Goal: Information Seeking & Learning: Learn about a topic

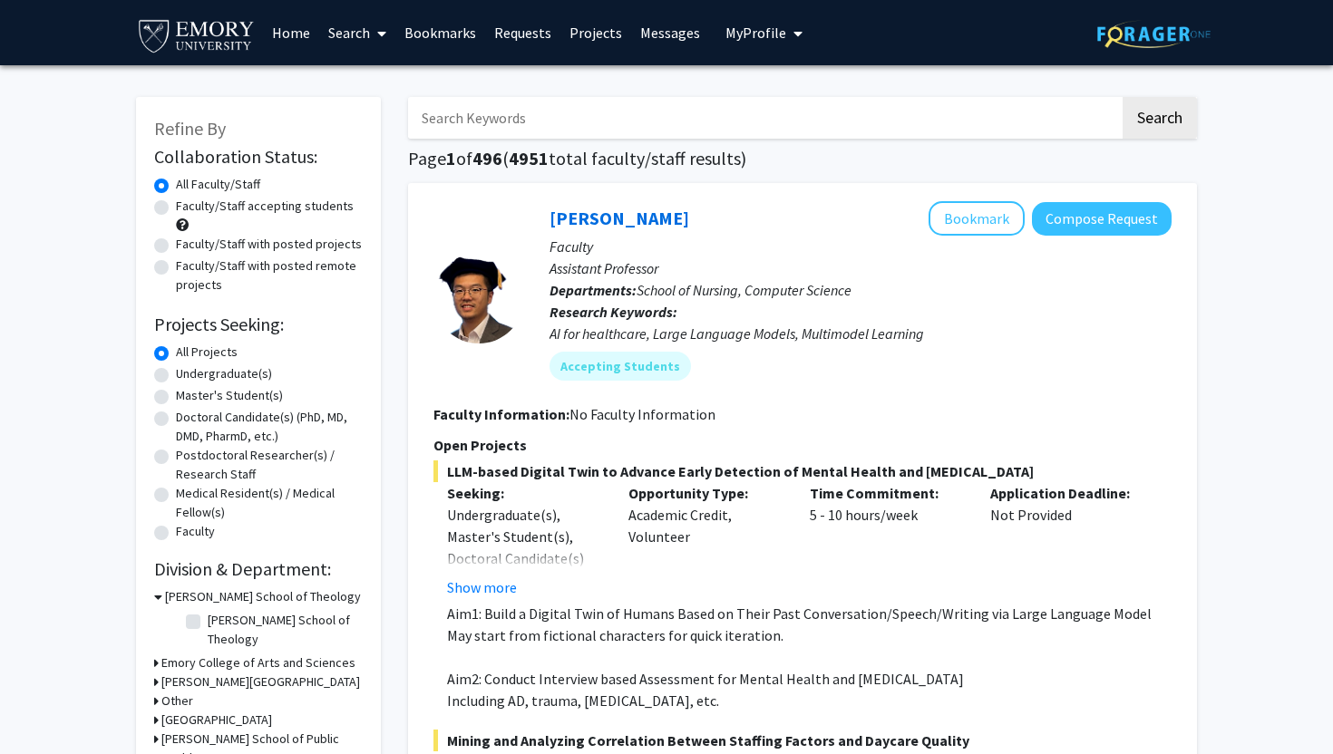
scroll to position [4069, 0]
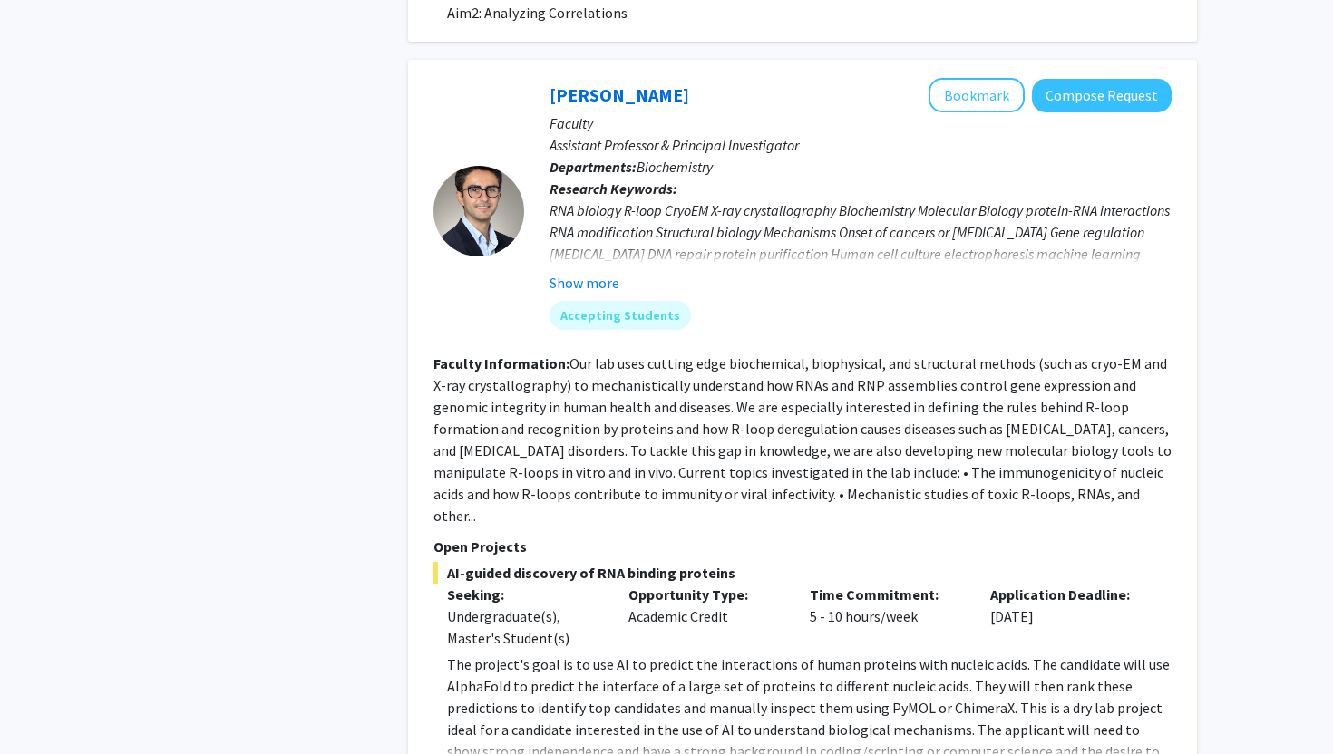
scroll to position [861, 0]
click at [613, 291] on button "Show more" at bounding box center [584, 285] width 70 height 22
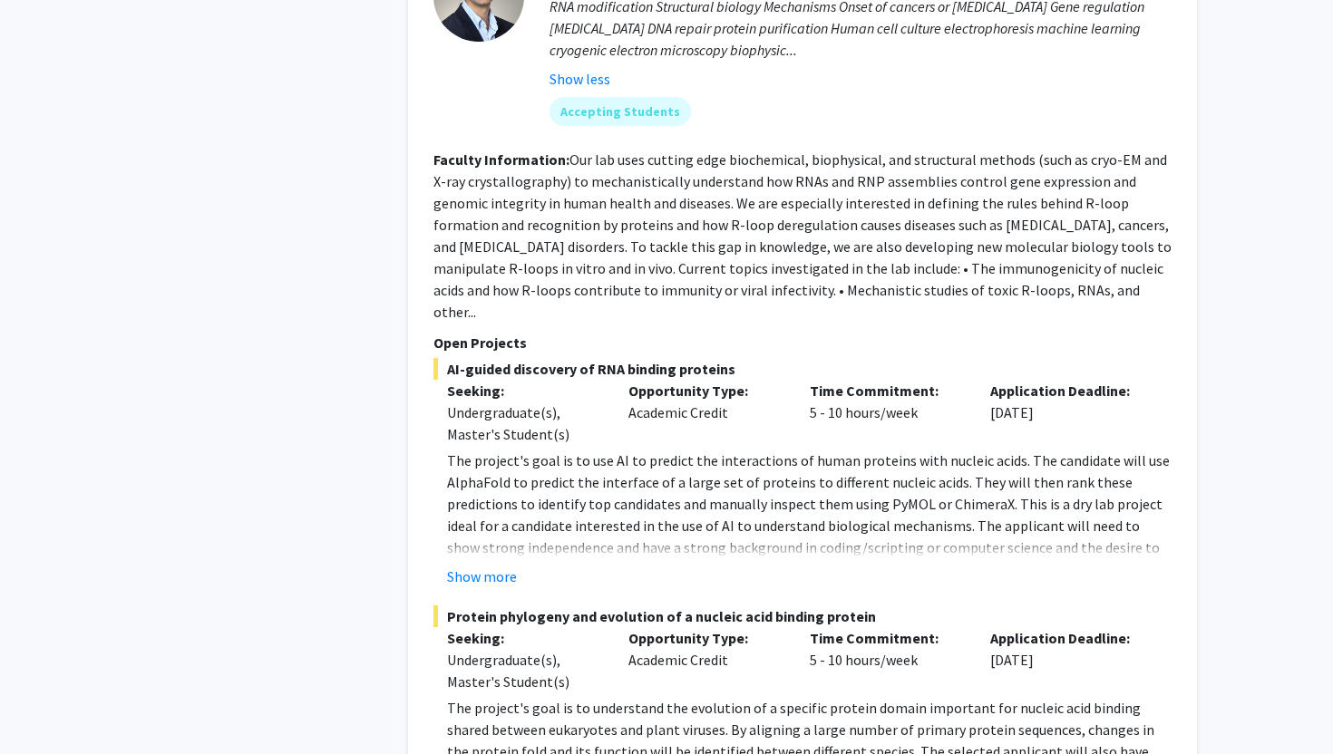
scroll to position [1118, 0]
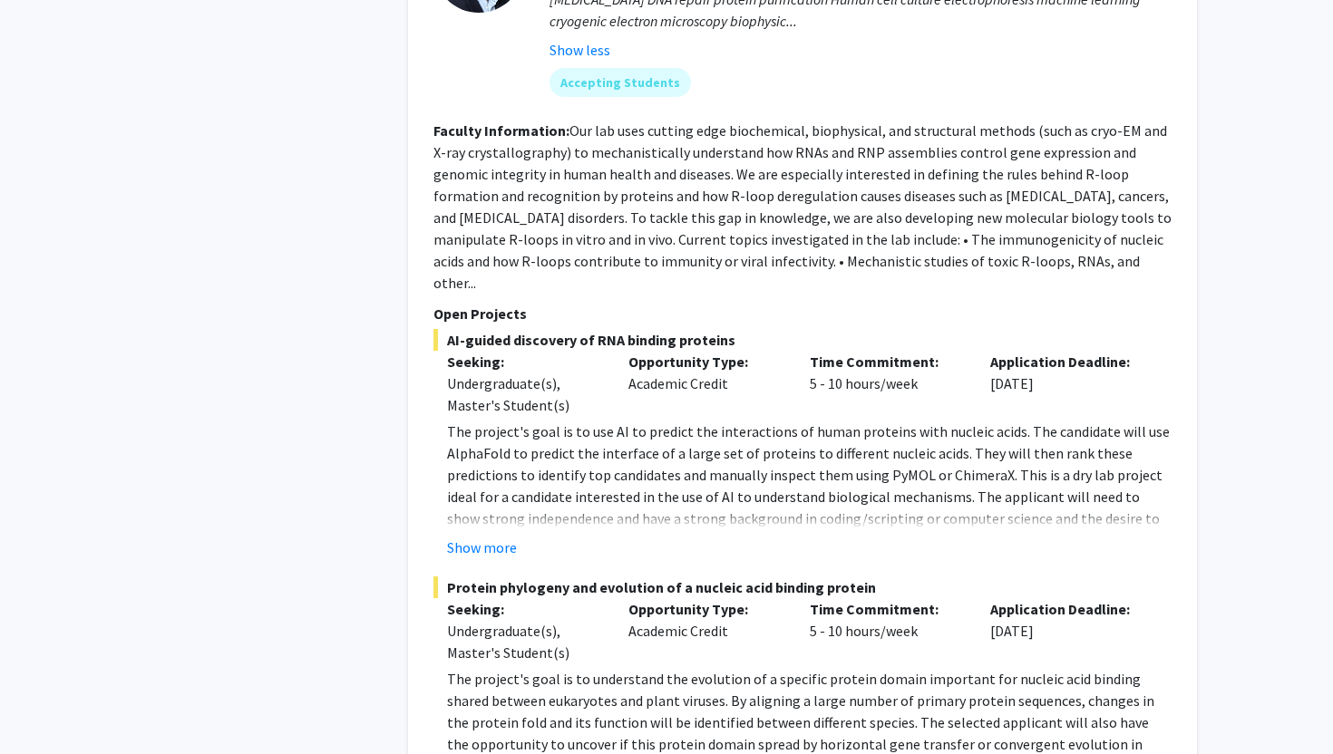
click at [497, 538] on fg-project-list "AI-guided discovery of RNA binding proteins Seeking: Undergraduate(s), Master's…" at bounding box center [802, 676] width 738 height 695
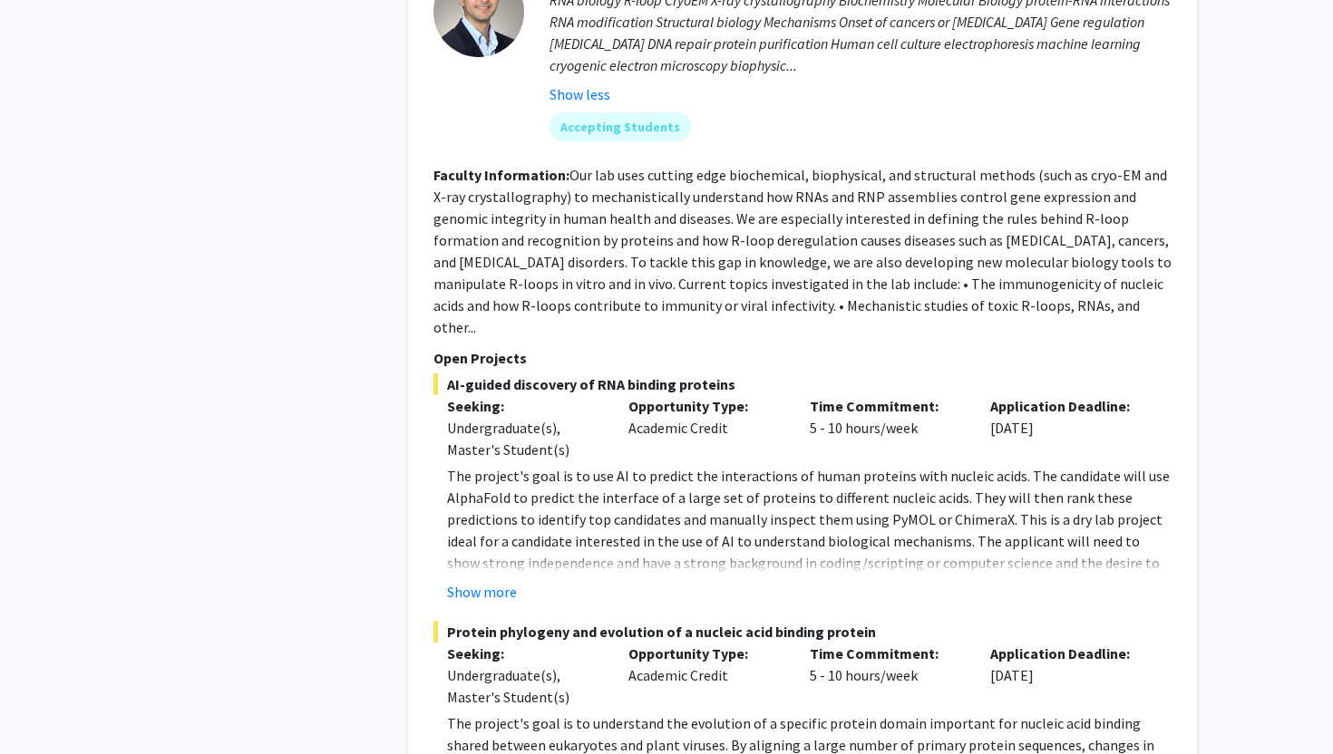
scroll to position [1268, 0]
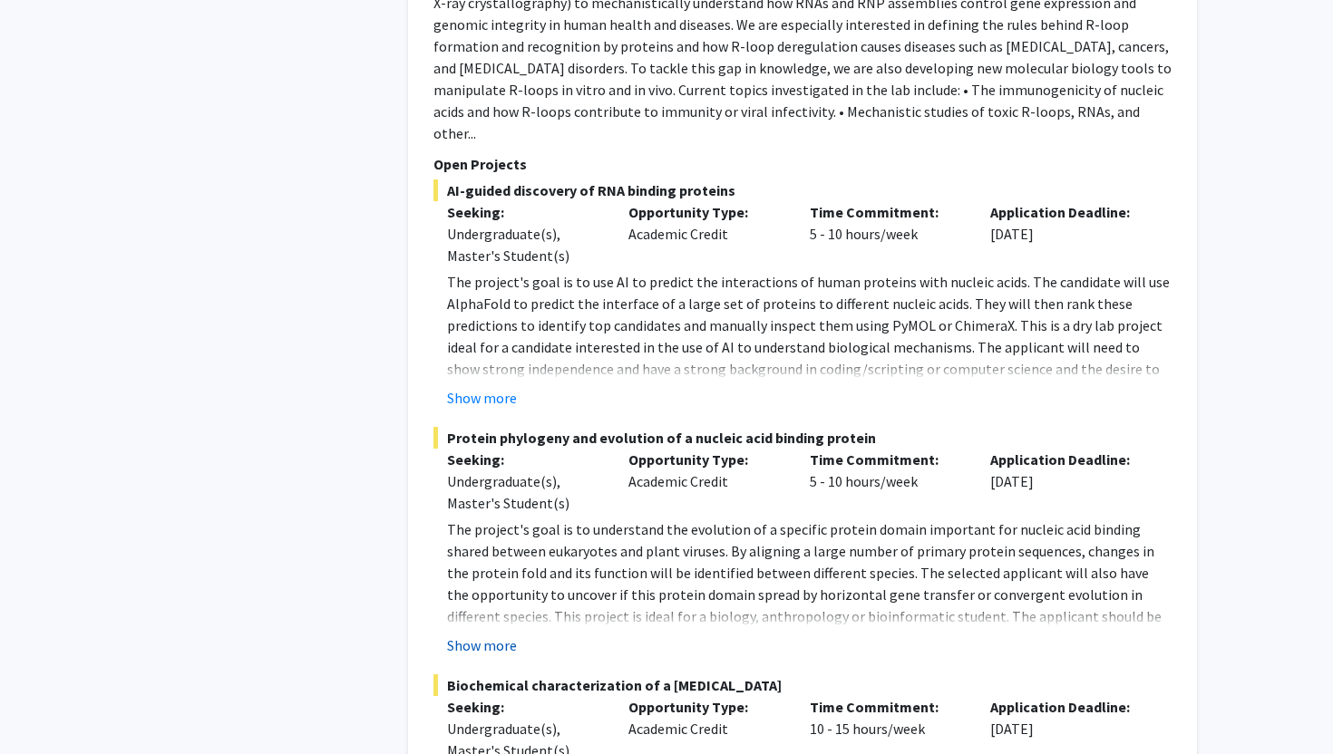
click at [484, 635] on button "Show more" at bounding box center [482, 646] width 70 height 22
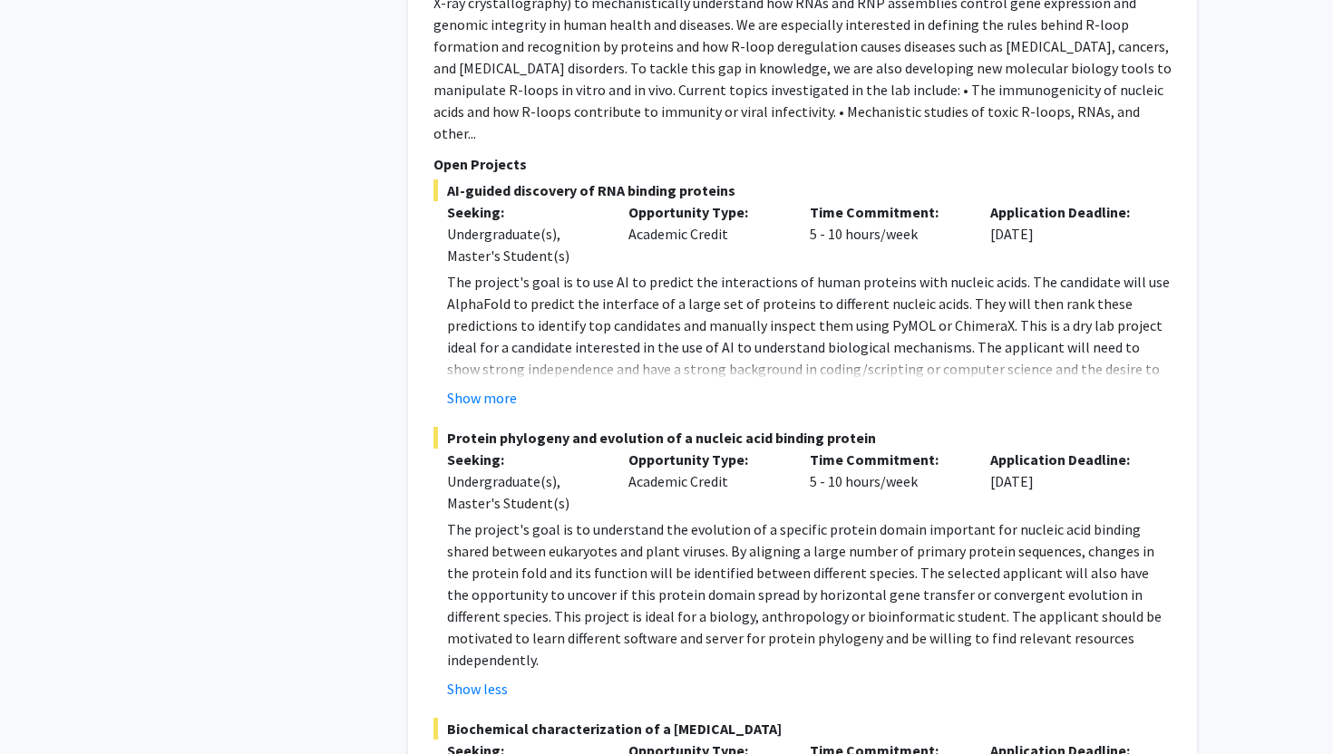
click at [483, 389] on fg-project-list "AI-guided discovery of RNA binding proteins Seeking: Undergraduate(s), Master's…" at bounding box center [802, 549] width 738 height 739
click at [480, 387] on button "Show more" at bounding box center [482, 398] width 70 height 22
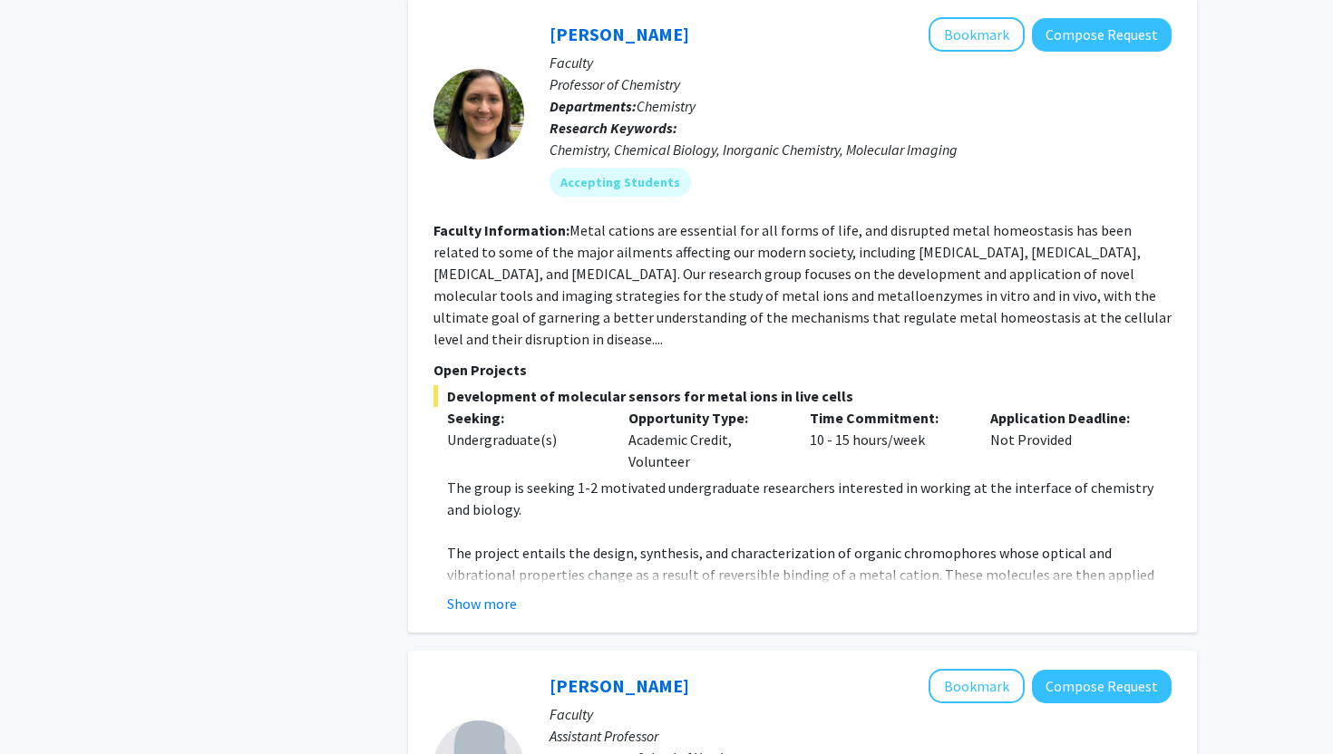
scroll to position [2253, 0]
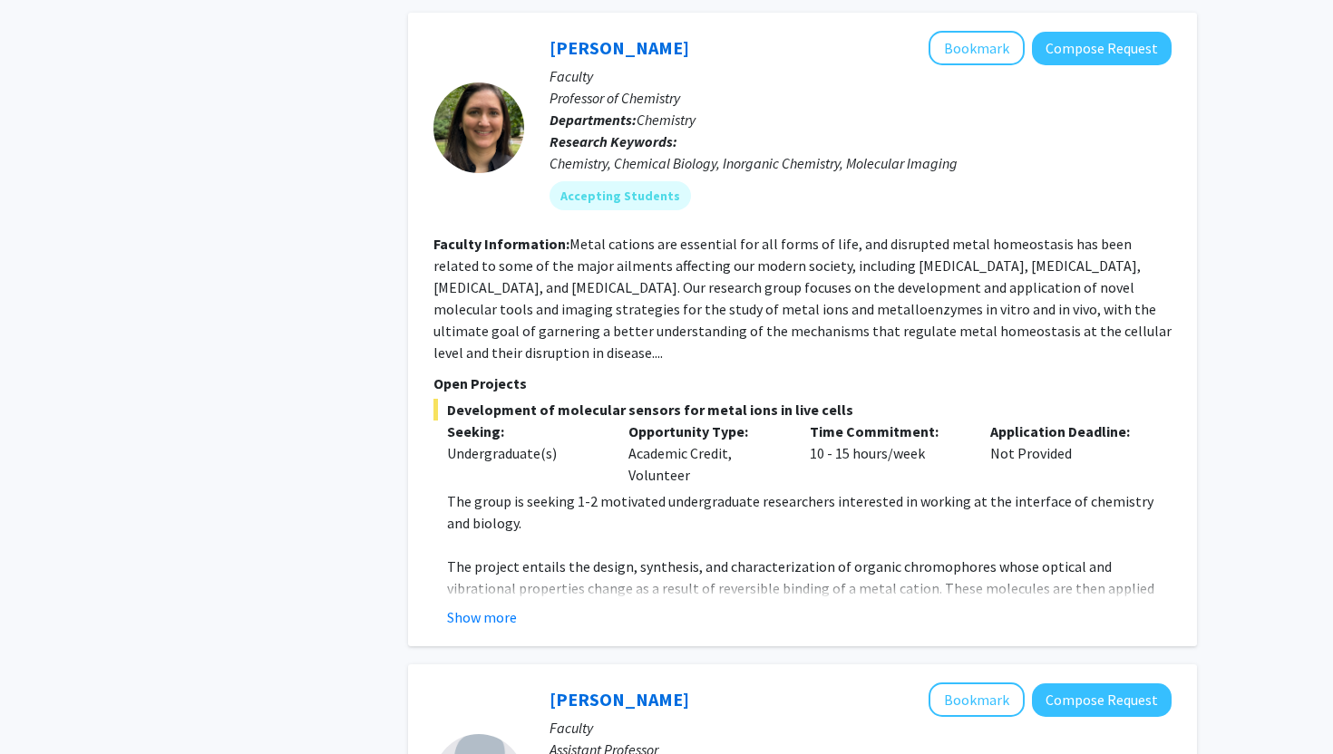
click at [510, 564] on div "Daniela Buccella Bookmark Compose Request Faculty Professor of Chemistry Depart…" at bounding box center [802, 330] width 789 height 634
click at [505, 607] on button "Show more" at bounding box center [482, 618] width 70 height 22
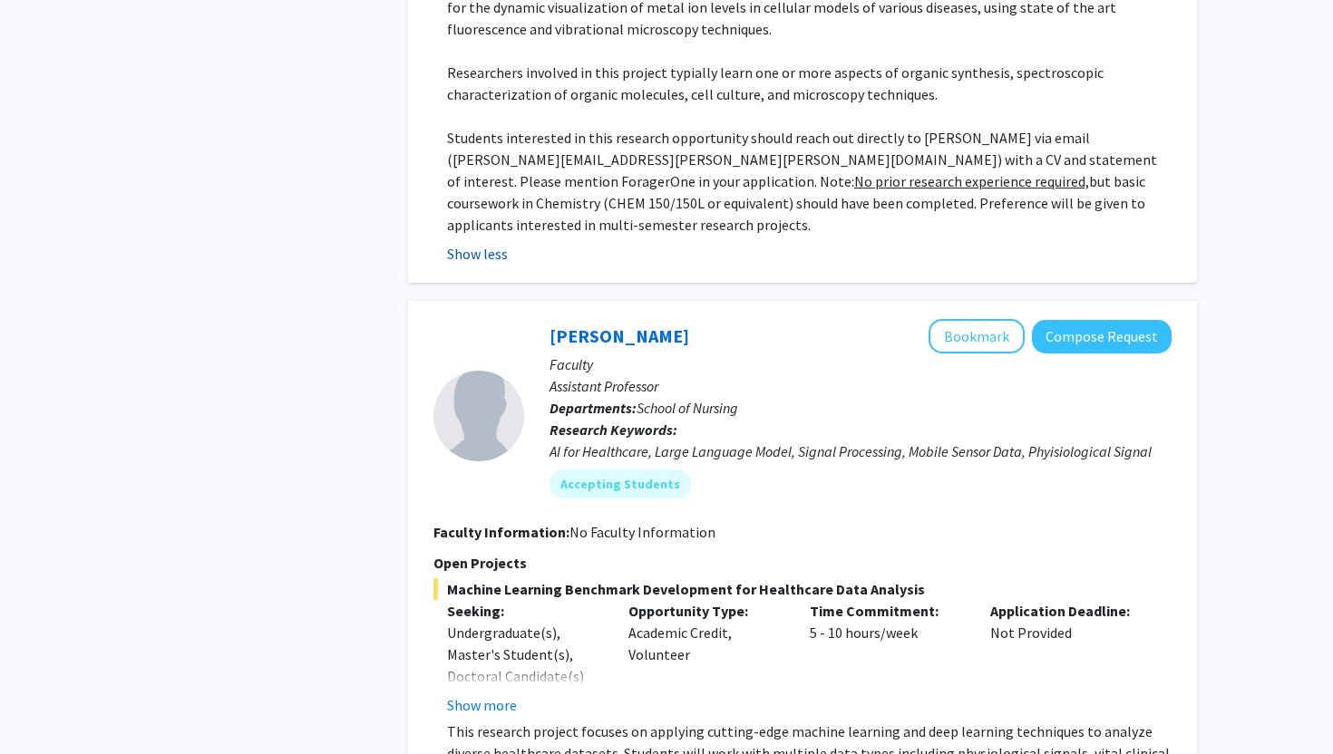
scroll to position [2859, 0]
